Goal: Submit feedback/report problem

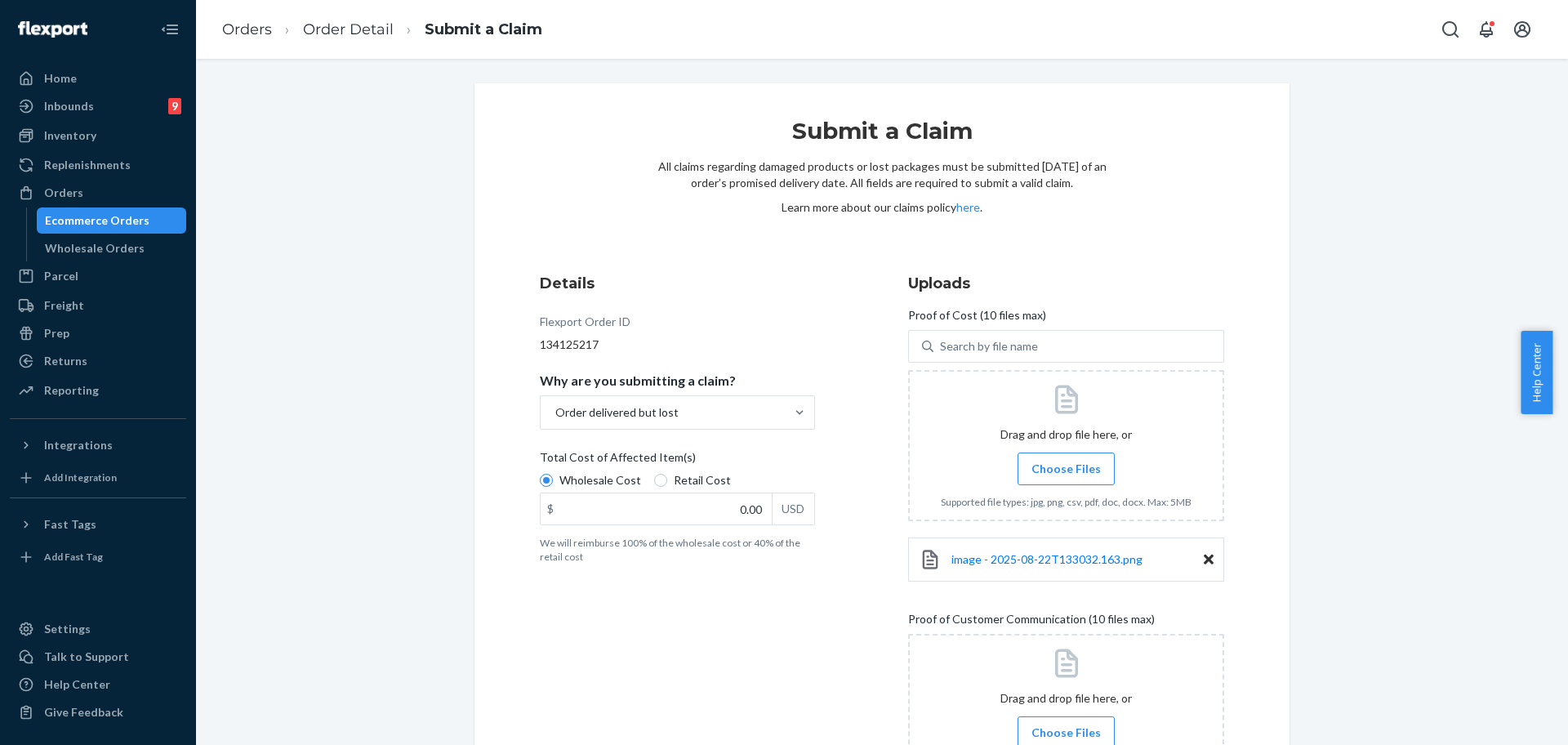
click at [723, 493] on div "$ 0.00 USD" at bounding box center [677, 508] width 276 height 32
click at [723, 494] on input "0.00" at bounding box center [656, 508] width 231 height 31
click at [723, 501] on input "0.00" at bounding box center [656, 508] width 231 height 31
type input "47.00"
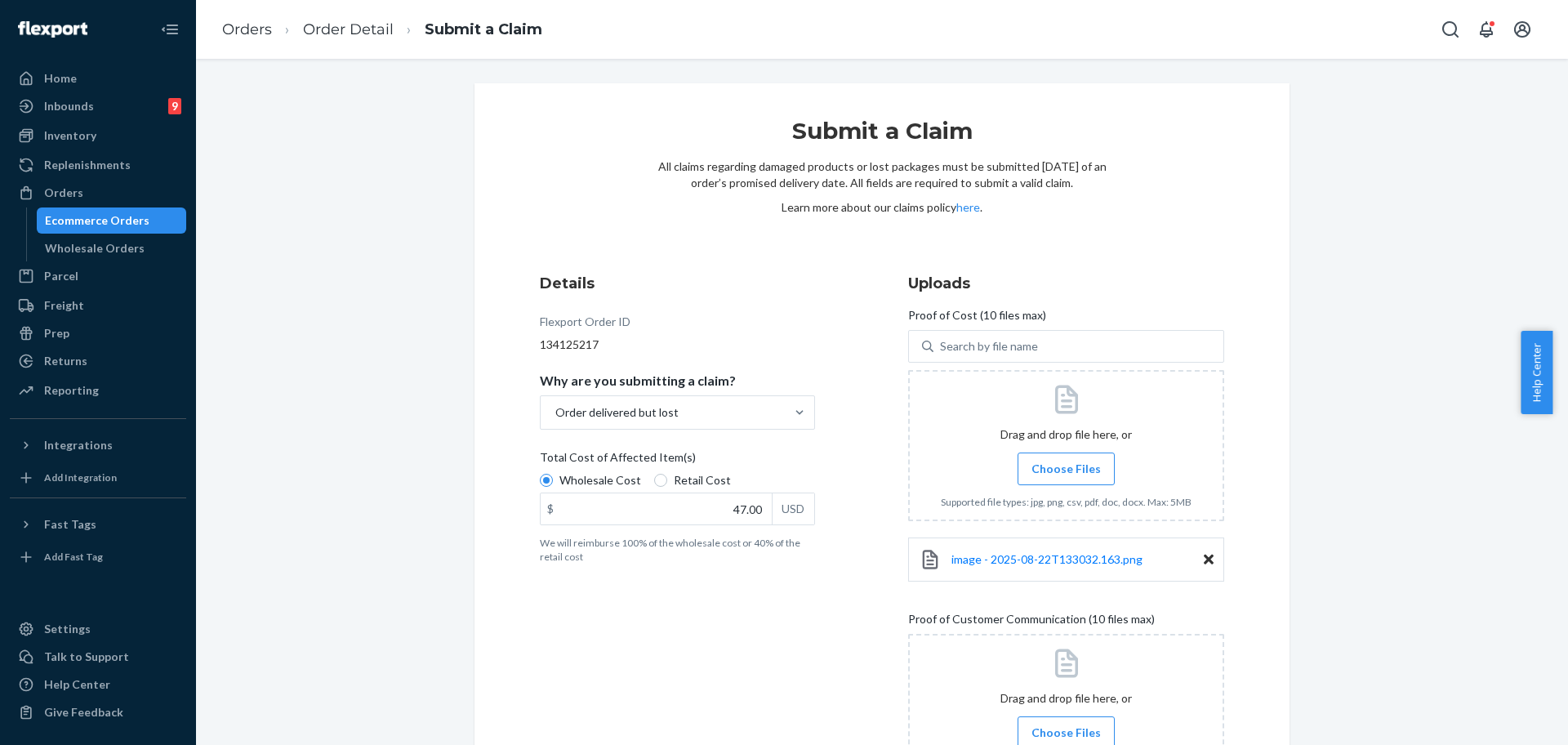
click at [669, 642] on div "Details Flexport Order ID 134125217 Why are you submitting a claim? Order deliv…" at bounding box center [698, 567] width 316 height 609
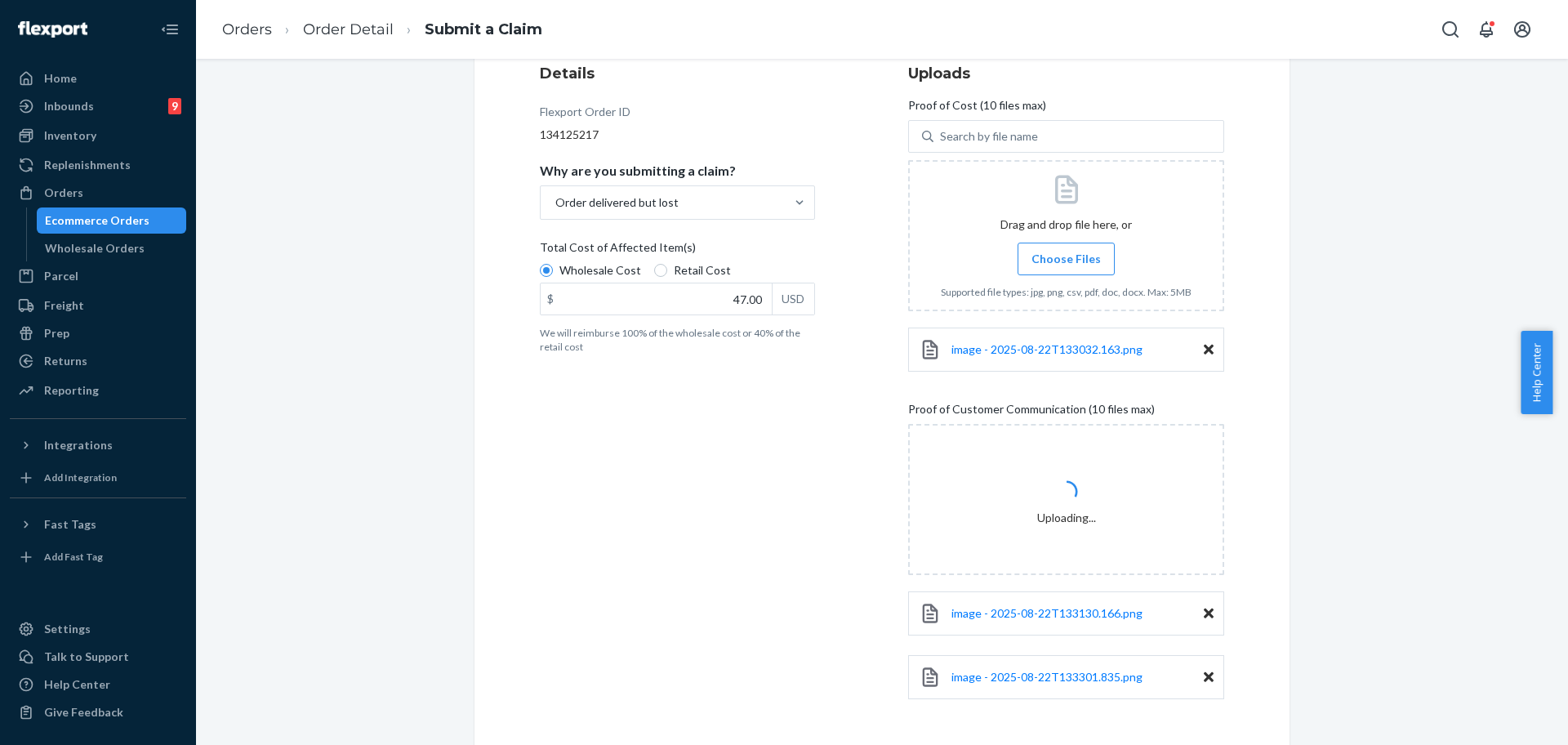
click at [1440, 740] on div "Submit a Claim All claims regarding damaged products or lost packages must be s…" at bounding box center [881, 341] width 1347 height 935
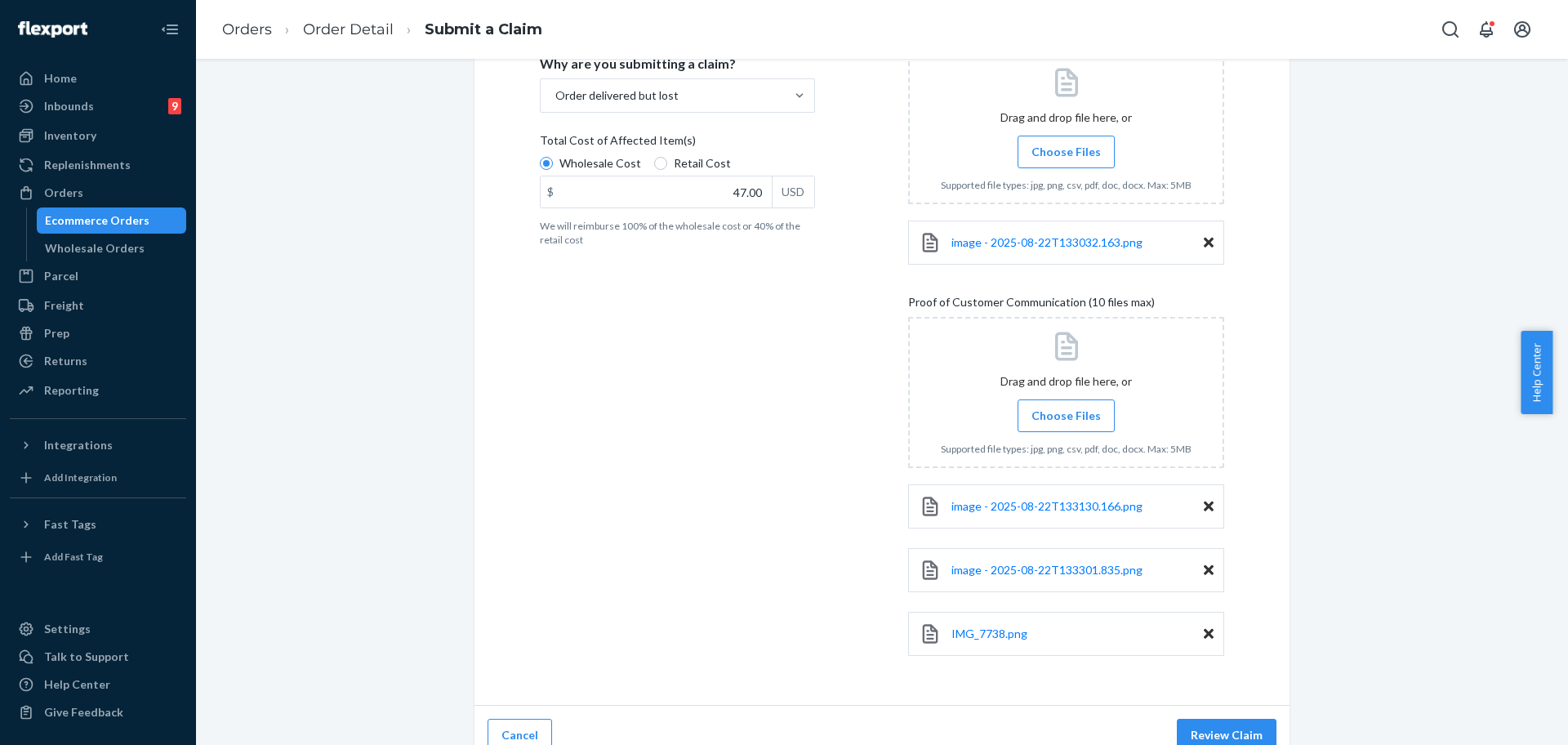
scroll to position [338, 0]
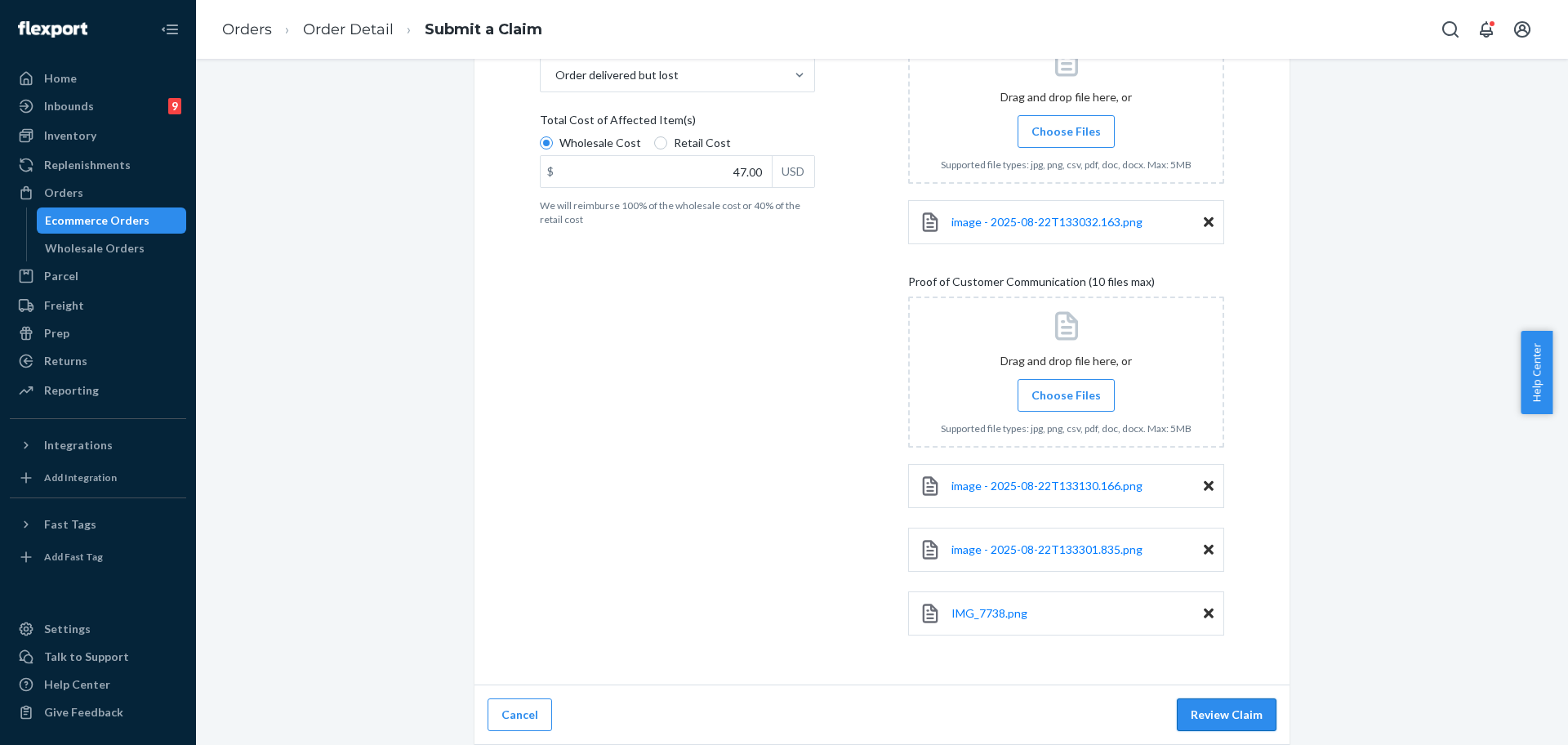
click at [1212, 713] on button "Review Claim" at bounding box center [1226, 714] width 99 height 32
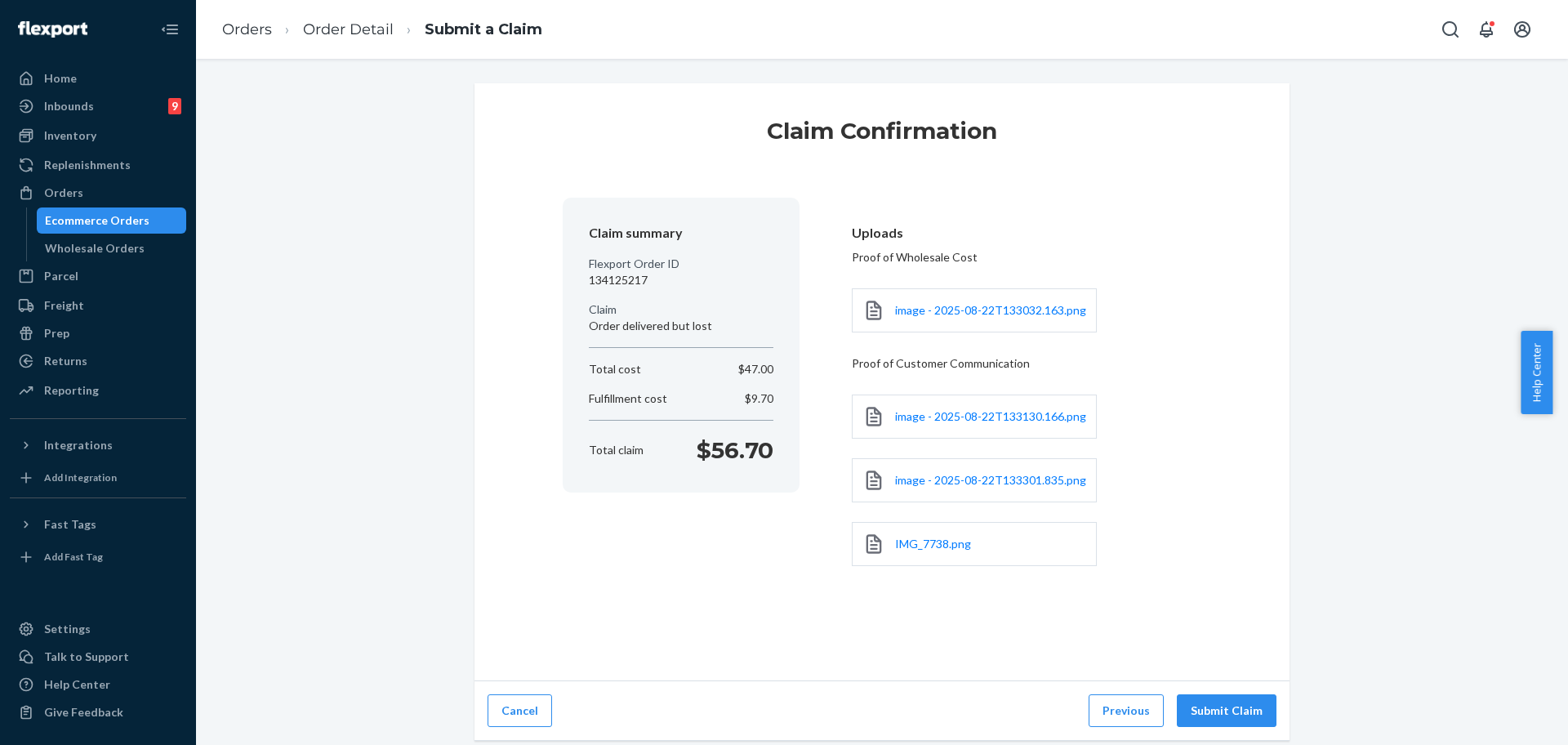
click at [1216, 698] on button "Submit Claim" at bounding box center [1226, 710] width 99 height 32
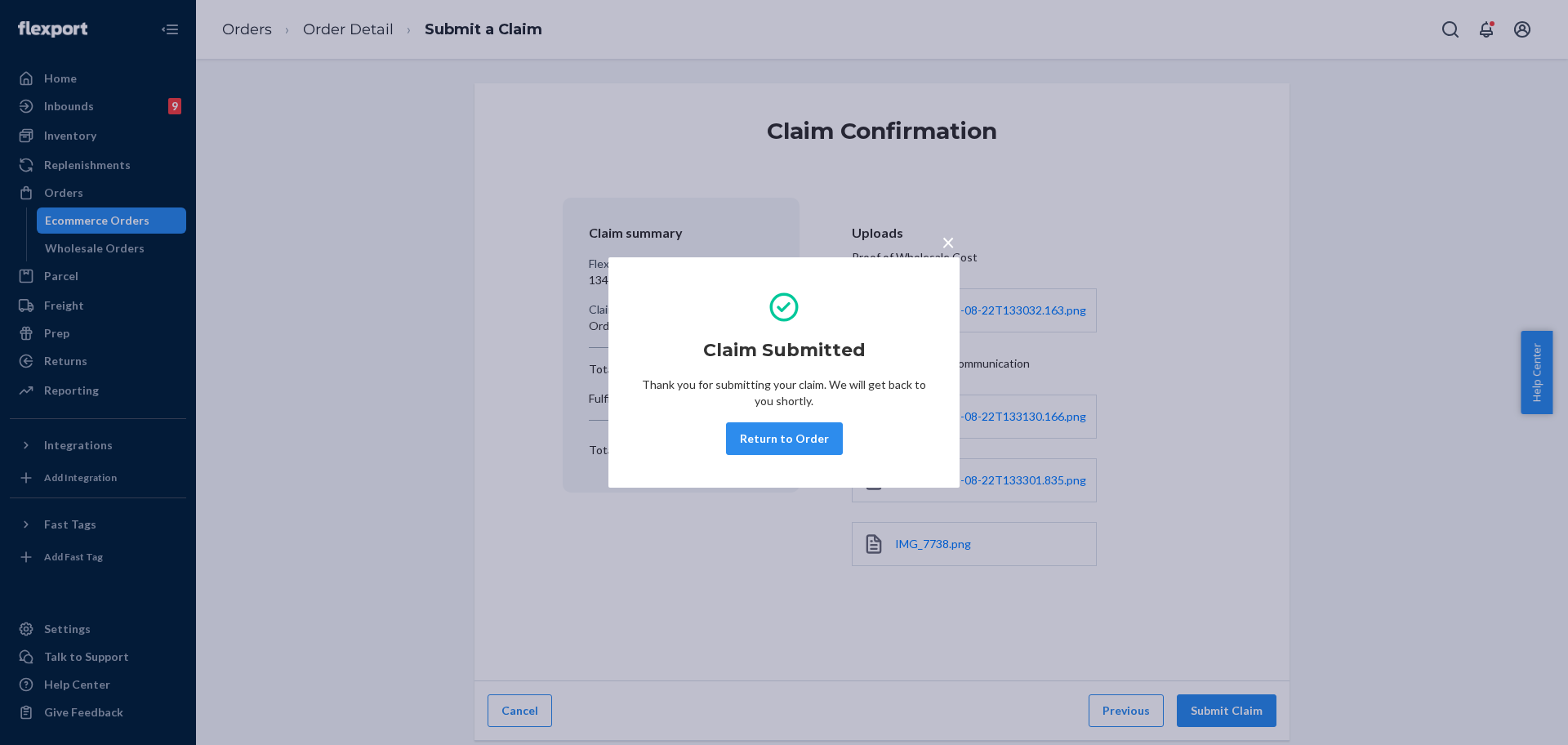
click at [753, 467] on div "× Claim Submitted Thank you for submitting your claim. We will get back to you …" at bounding box center [784, 372] width 352 height 230
click at [764, 445] on button "Return to Order" at bounding box center [785, 438] width 117 height 32
